Goal: Information Seeking & Learning: Learn about a topic

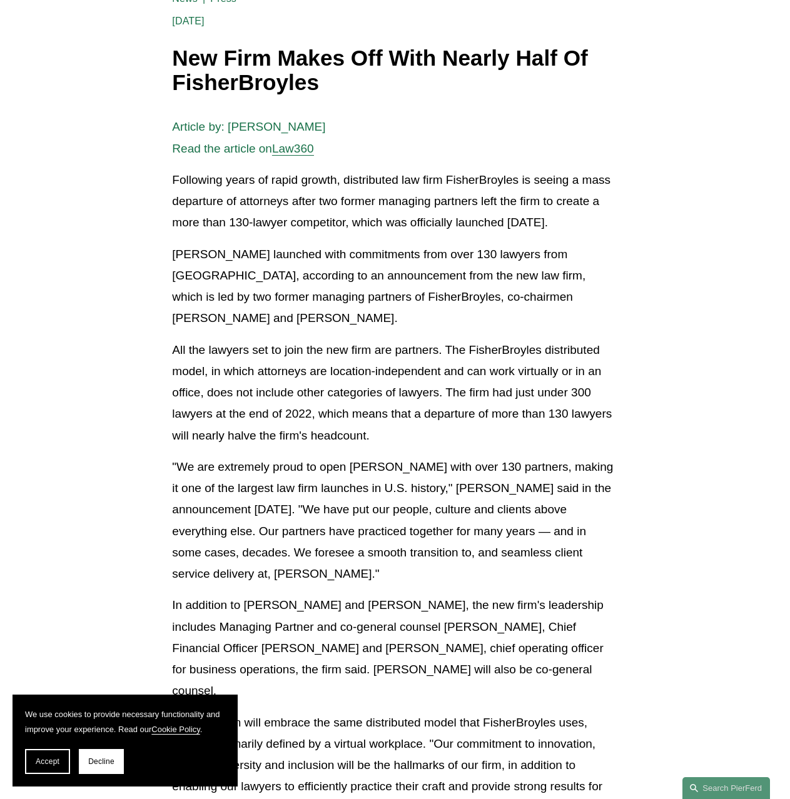
scroll to position [250, 0]
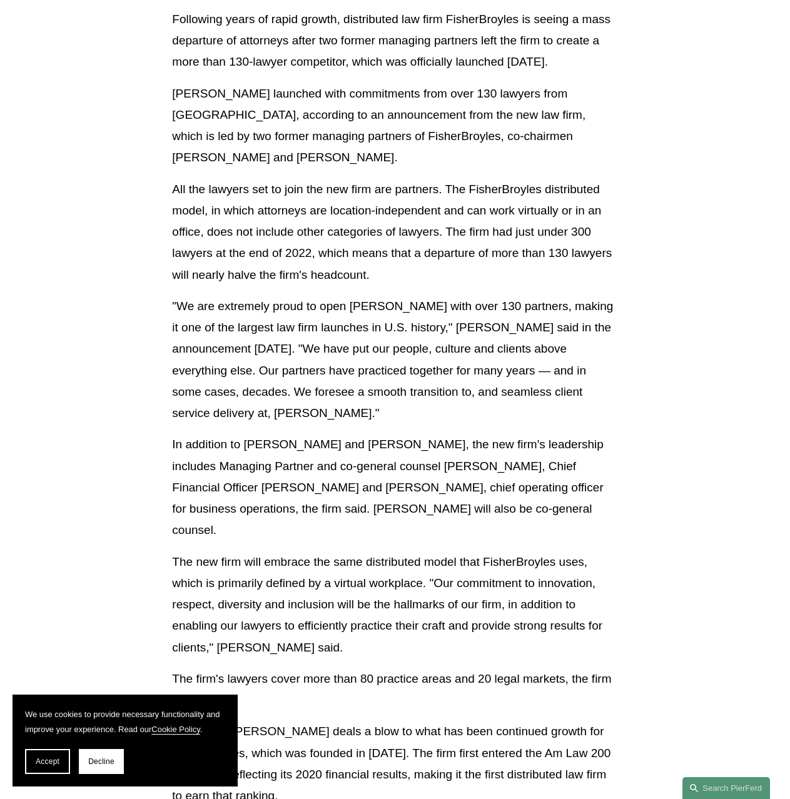
drag, startPoint x: 433, startPoint y: 331, endPoint x: 435, endPoint y: 350, distance: 19.6
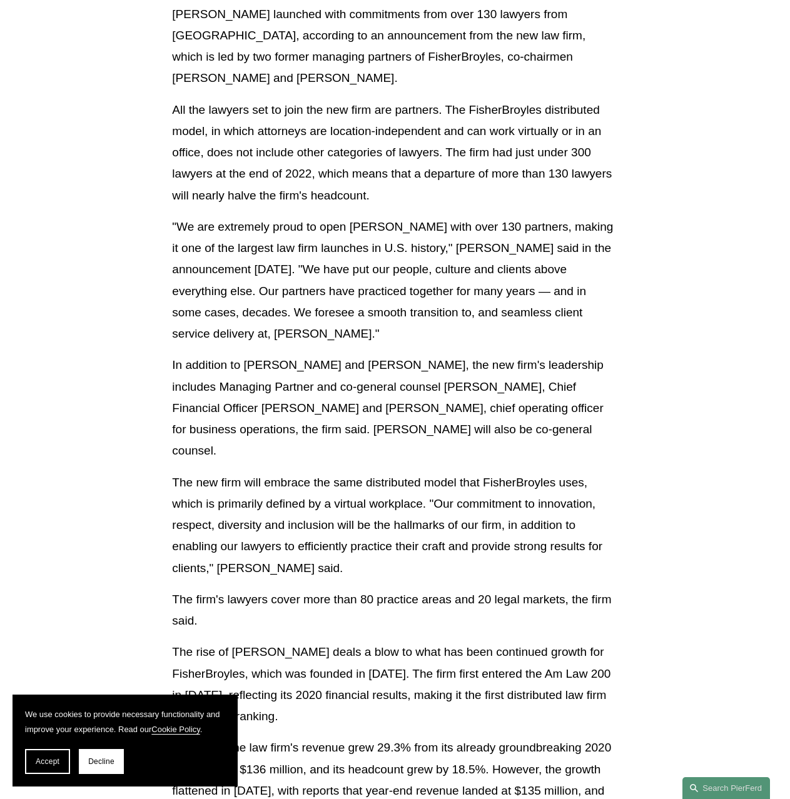
drag, startPoint x: 439, startPoint y: 263, endPoint x: 437, endPoint y: 284, distance: 21.4
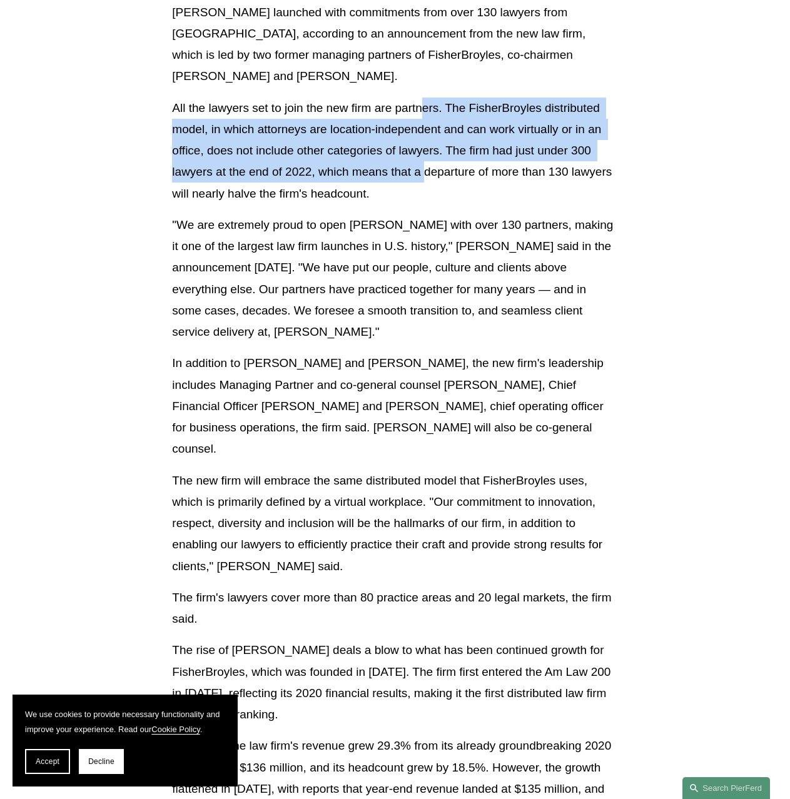
drag, startPoint x: 423, startPoint y: 171, endPoint x: 425, endPoint y: 109, distance: 62.6
click at [425, 109] on p "All the lawyers set to join the new firm are partners. The FisherBroyles distri…" at bounding box center [394, 151] width 445 height 107
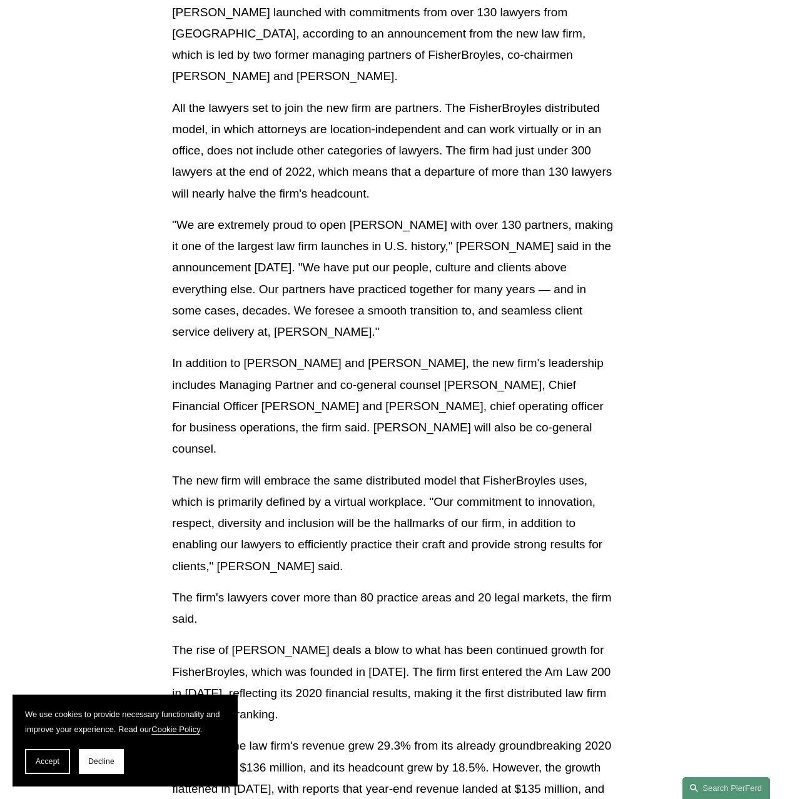
drag, startPoint x: 398, startPoint y: 328, endPoint x: 377, endPoint y: 228, distance: 102.9
click at [377, 228] on p ""We are extremely proud to open [PERSON_NAME] with over 130 partners, making it…" at bounding box center [394, 279] width 445 height 129
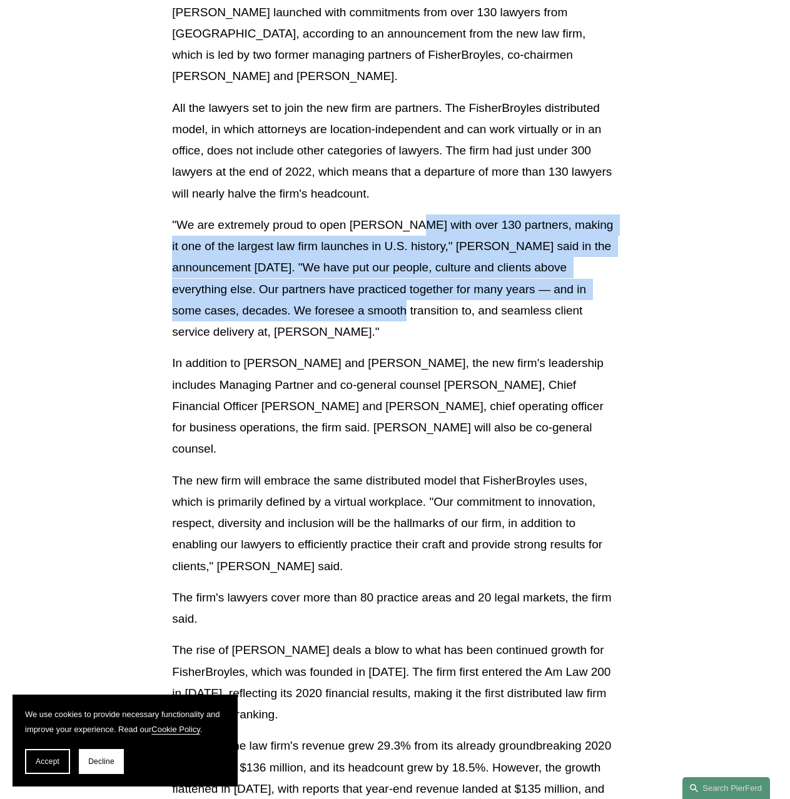
drag, startPoint x: 410, startPoint y: 312, endPoint x: 408, endPoint y: 235, distance: 77.0
click at [408, 235] on p ""We are extremely proud to open [PERSON_NAME] with over 130 partners, making it…" at bounding box center [394, 279] width 445 height 129
drag, startPoint x: 403, startPoint y: 226, endPoint x: 403, endPoint y: 308, distance: 81.9
click at [403, 308] on p ""We are extremely proud to open [PERSON_NAME] with over 130 partners, making it…" at bounding box center [394, 279] width 445 height 129
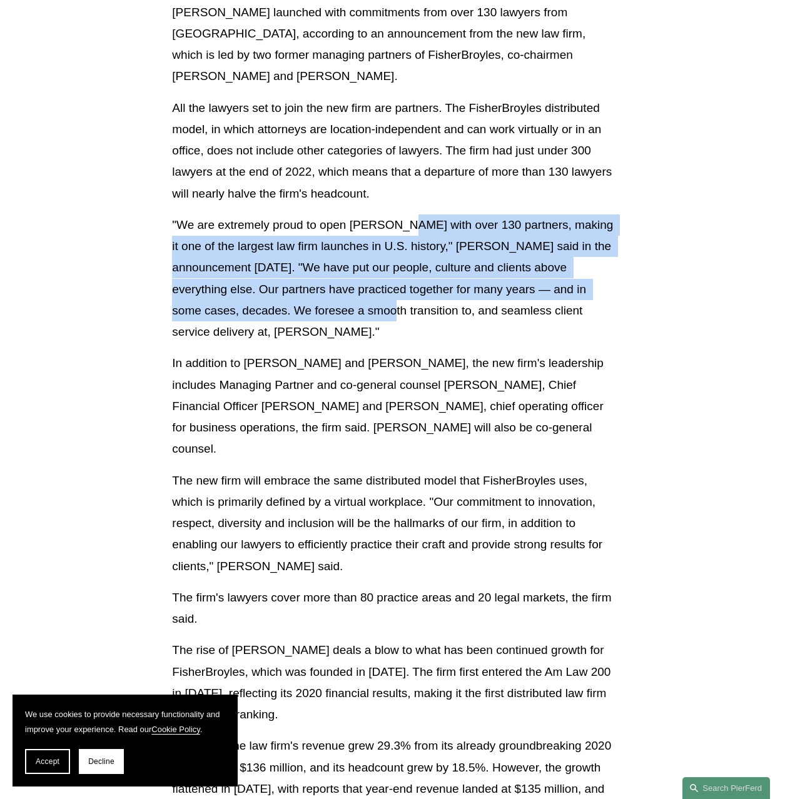
click at [403, 308] on p ""We are extremely proud to open [PERSON_NAME] with over 130 partners, making it…" at bounding box center [394, 279] width 445 height 129
drag, startPoint x: 403, startPoint y: 308, endPoint x: 394, endPoint y: 230, distance: 78.7
click at [394, 230] on p ""We are extremely proud to open [PERSON_NAME] with over 130 partners, making it…" at bounding box center [394, 279] width 445 height 129
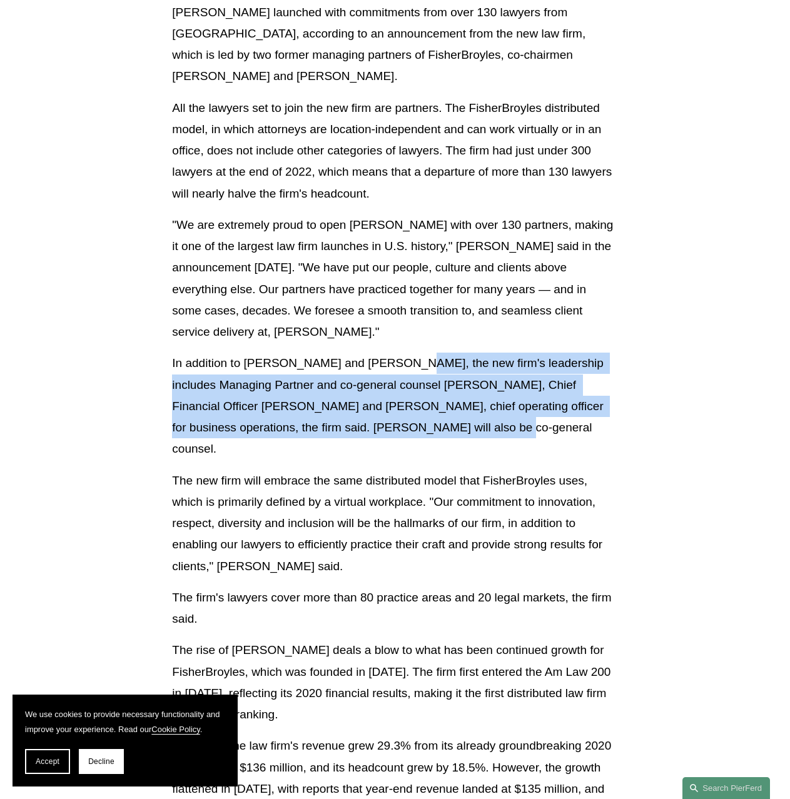
drag, startPoint x: 393, startPoint y: 425, endPoint x: 392, endPoint y: 362, distance: 63.2
click at [392, 362] on p "In addition to [PERSON_NAME] and [PERSON_NAME], the new firm's leadership inclu…" at bounding box center [394, 406] width 445 height 107
drag, startPoint x: 394, startPoint y: 360, endPoint x: 390, endPoint y: 433, distance: 72.7
click at [390, 433] on p "In addition to [PERSON_NAME] and [PERSON_NAME], the new firm's leadership inclu…" at bounding box center [394, 406] width 445 height 107
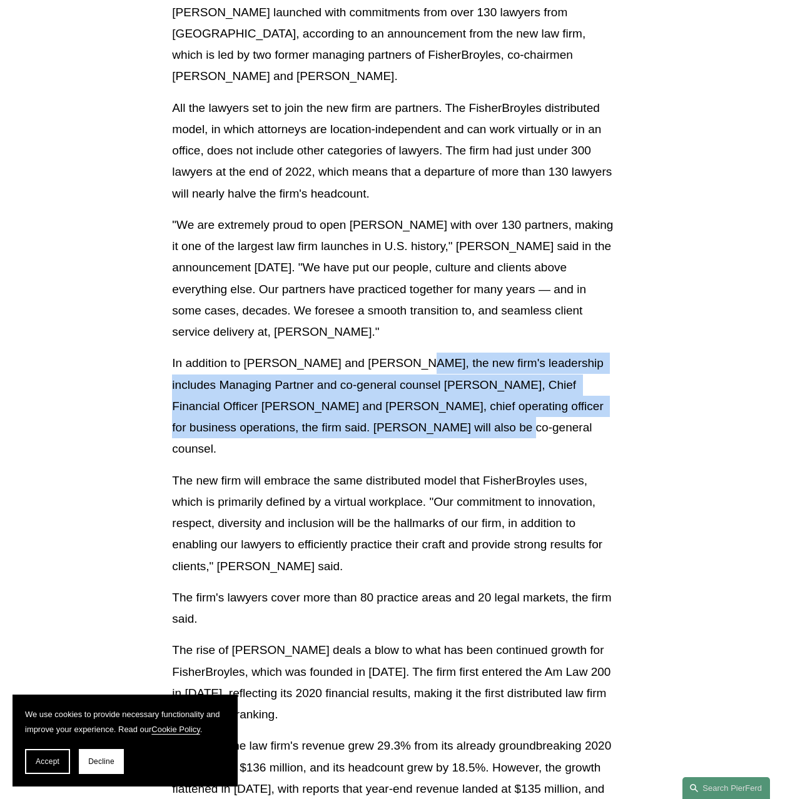
click at [390, 433] on p "In addition to [PERSON_NAME] and [PERSON_NAME], the new firm's leadership inclu…" at bounding box center [394, 406] width 445 height 107
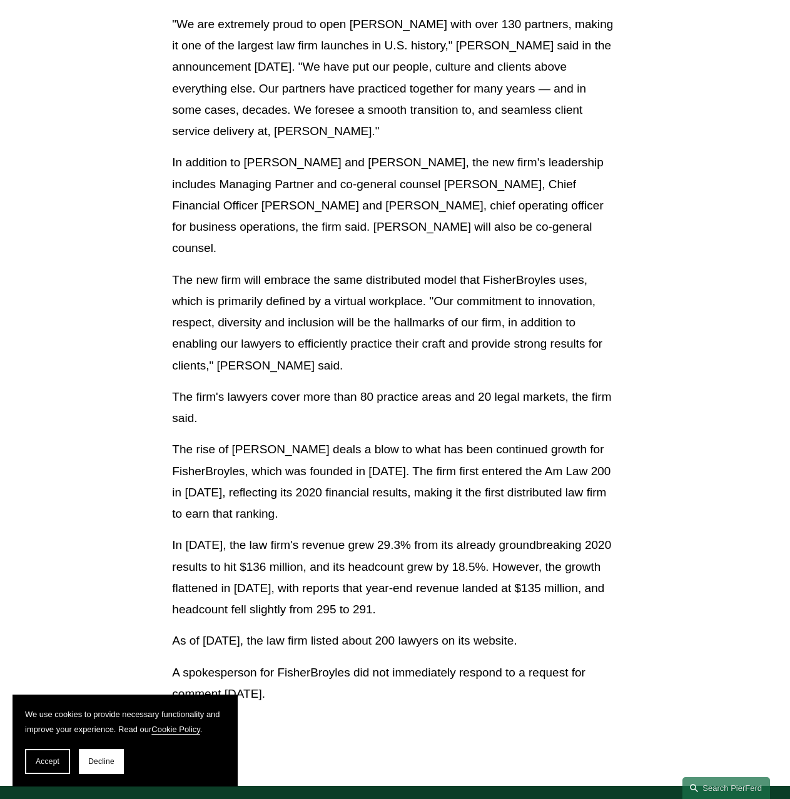
scroll to position [642, 0]
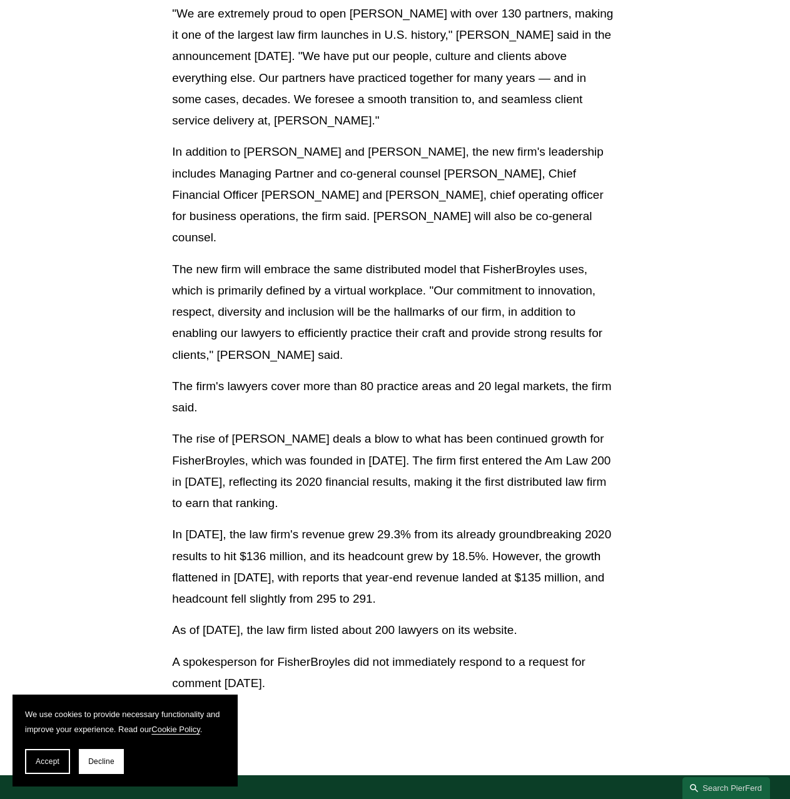
drag, startPoint x: 401, startPoint y: 248, endPoint x: 401, endPoint y: 268, distance: 20.0
